Goal: Navigation & Orientation: Find specific page/section

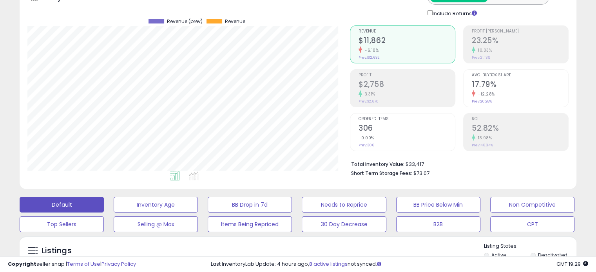
scroll to position [45, 0]
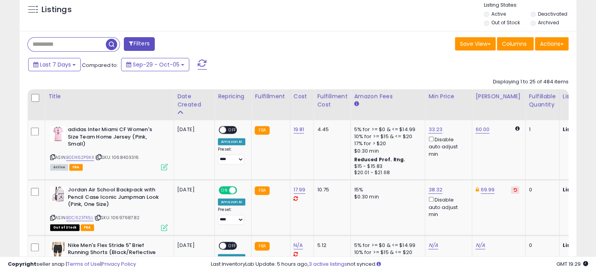
scroll to position [290, 0]
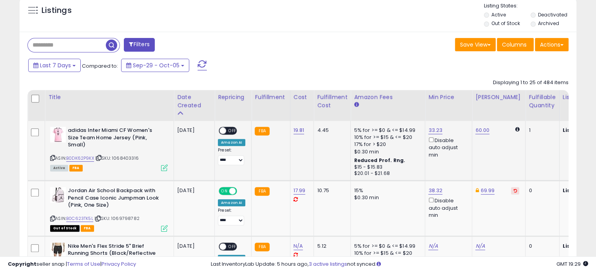
click at [231, 130] on span "OFF" at bounding box center [232, 131] width 13 height 7
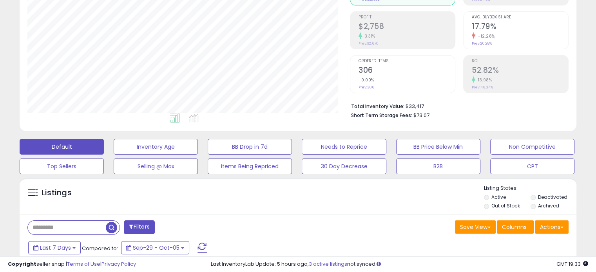
scroll to position [0, 0]
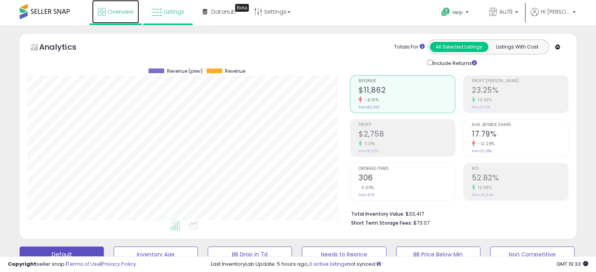
click at [122, 12] on span "Overview" at bounding box center [120, 12] width 25 height 8
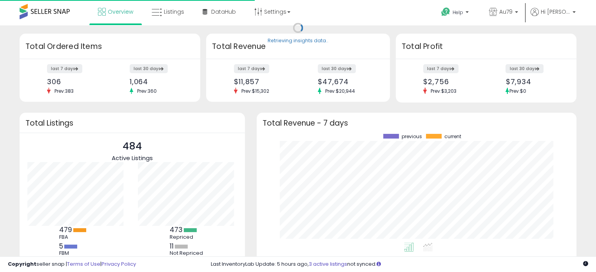
scroll to position [109, 304]
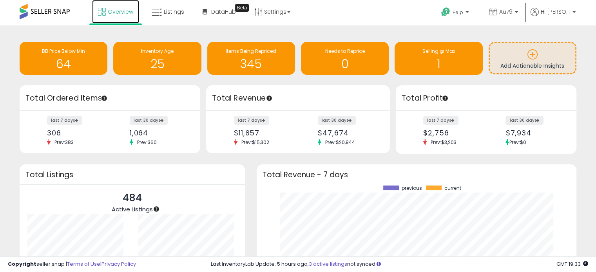
click at [122, 12] on span "Overview" at bounding box center [120, 12] width 25 height 8
click at [165, 12] on span "Listings" at bounding box center [174, 12] width 20 height 8
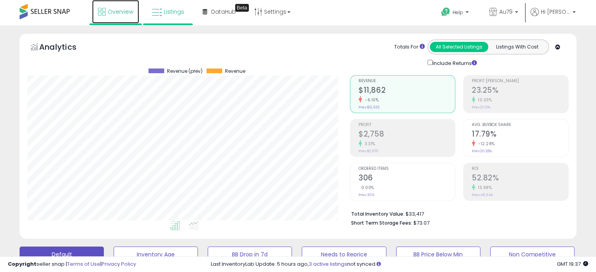
click at [120, 10] on span "Overview" at bounding box center [120, 12] width 25 height 8
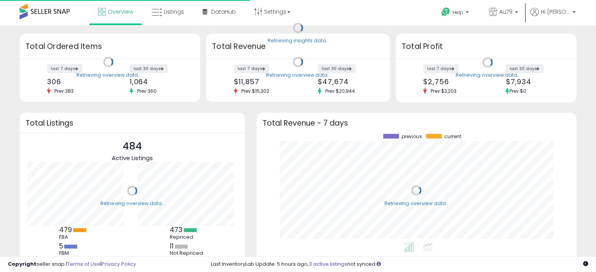
scroll to position [109, 304]
